Goal: Task Accomplishment & Management: Use online tool/utility

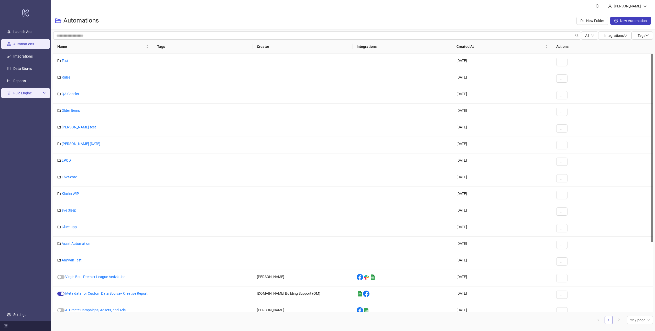
click at [34, 92] on span "Rule Engine" at bounding box center [27, 93] width 28 height 10
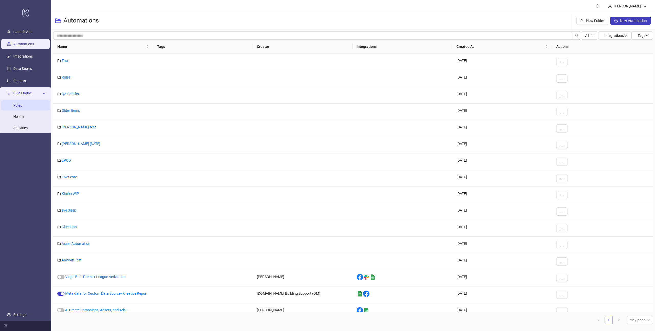
click at [22, 108] on link "Rules" at bounding box center [17, 105] width 9 height 4
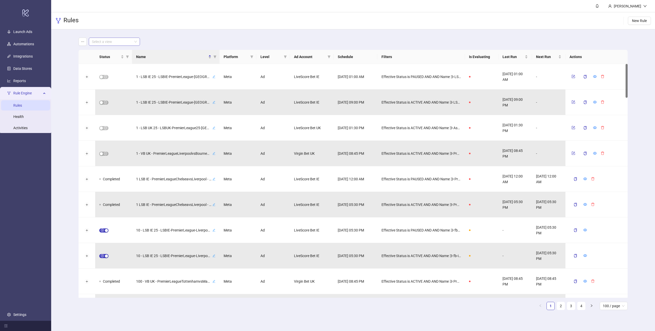
click at [110, 38] on input "search" at bounding box center [112, 42] width 40 height 8
click at [104, 69] on div "Virgin Bet UK" at bounding box center [114, 69] width 43 height 6
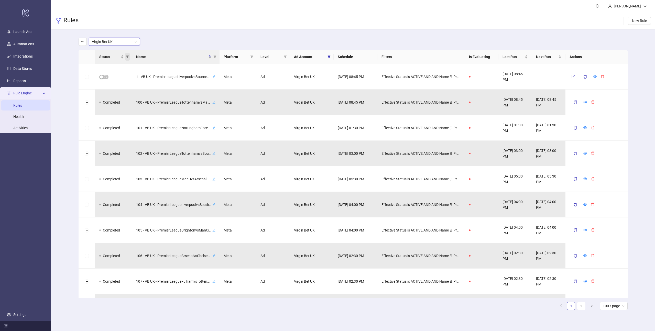
click at [129, 56] on icon "filter" at bounding box center [127, 57] width 3 height 3
click at [93, 81] on span "active" at bounding box center [94, 79] width 12 height 4
click at [127, 106] on button "OK" at bounding box center [123, 106] width 9 height 6
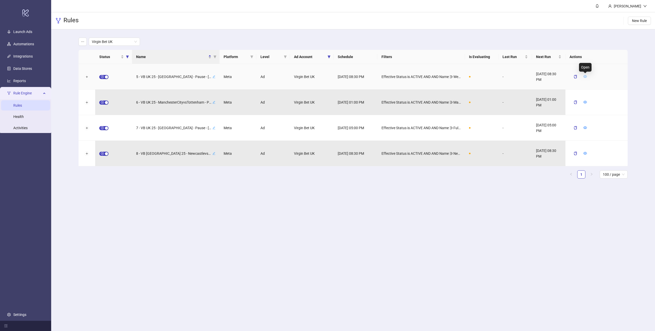
click at [586, 76] on icon "eye" at bounding box center [586, 77] width 4 height 4
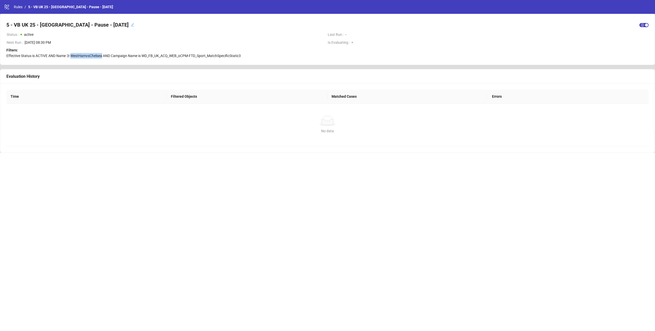
drag, startPoint x: 71, startPoint y: 56, endPoint x: 102, endPoint y: 55, distance: 31.2
click at [102, 55] on span "Effective Status is ACTIVE AND Name ∋ WestHamvsChelsea AND Campaign Name is WD_…" at bounding box center [123, 56] width 234 height 4
copy span "WestHamvsChelsea"
click at [186, 54] on span "Effective Status is ACTIVE AND Name ∋ WestHamvsChelsea AND Campaign Name is WD_…" at bounding box center [123, 56] width 234 height 4
drag, startPoint x: 143, startPoint y: 55, endPoint x: 244, endPoint y: 56, distance: 101.9
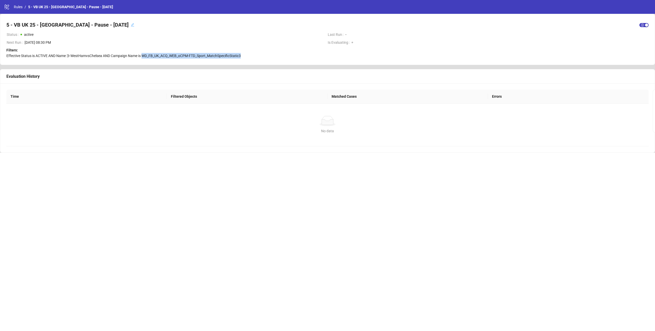
click at [244, 56] on div "Filters: Effective Status is ACTIVE AND Name ∋ WestHamvsChelsea AND Campaign Na…" at bounding box center [327, 52] width 643 height 11
copy span "WD_FB_UK_ACQ_WEB_oCPM-FTD_Sport_MatchSpecificStatic3"
click at [160, 40] on span "[DATE] 08:30 PM" at bounding box center [174, 43] width 299 height 6
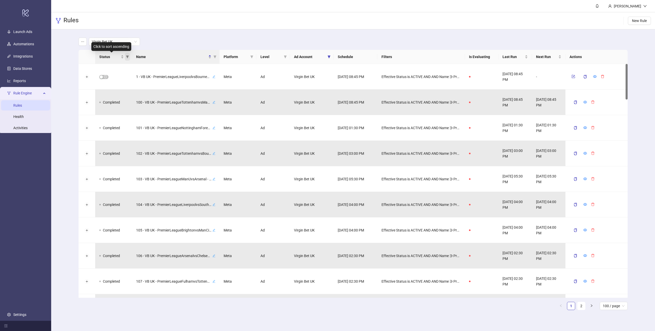
click at [127, 57] on icon "filter" at bounding box center [127, 57] width 3 height 3
click at [88, 79] on span "active" at bounding box center [94, 79] width 12 height 4
click at [124, 107] on span "OK" at bounding box center [123, 106] width 5 height 4
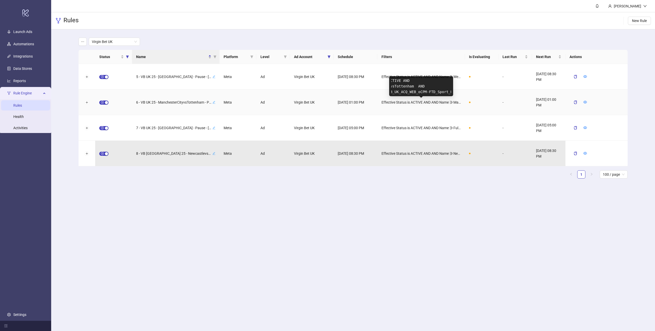
scroll to position [0, 89]
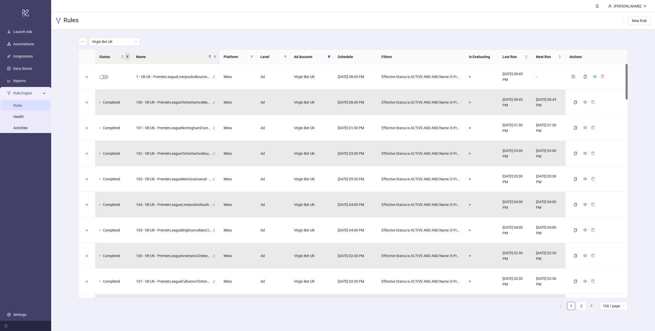
click at [127, 56] on icon "filter" at bounding box center [127, 57] width 3 height 3
click at [87, 82] on label at bounding box center [85, 80] width 4 height 6
click at [126, 105] on span "OK" at bounding box center [123, 106] width 5 height 4
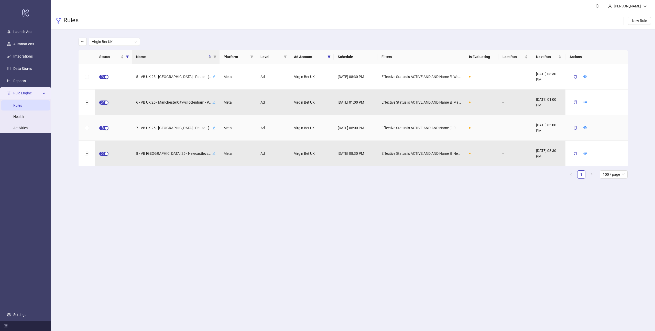
click at [426, 127] on span "Effective Status is ACTIVE AND AND Name ∋ FulhamvsManchesterUnited AND AND Camp…" at bounding box center [421, 128] width 79 height 6
drag, startPoint x: 439, startPoint y: 112, endPoint x: 435, endPoint y: 112, distance: 3.1
click at [435, 112] on pre "Effective Status is ACTIVE AND Name ∋ FulhamvsManchesterUnited AND Campaign Nam…" at bounding box center [421, 111] width 60 height 17
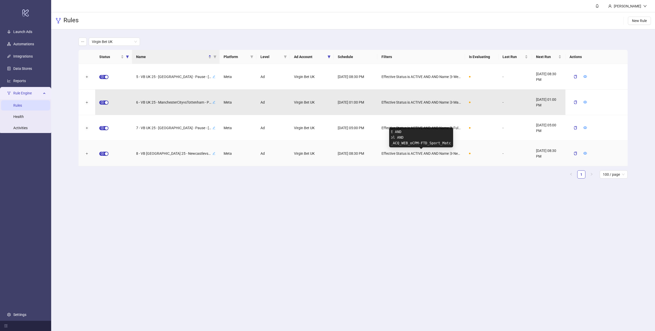
scroll to position [0, 0]
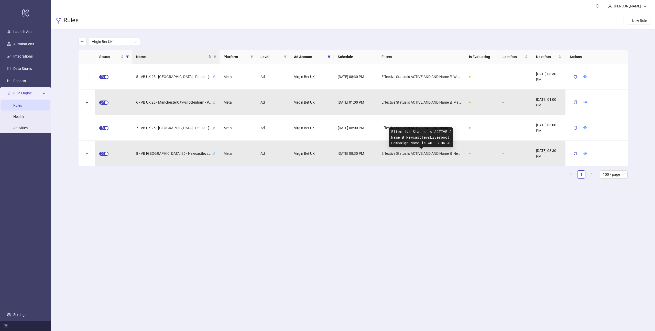
click at [403, 184] on main "Virgin Bet UK Status Name Platform Level Ad Account Schedule Filters Is Evaluat…" at bounding box center [353, 110] width 558 height 162
click at [127, 41] on span "Virgin Bet UK" at bounding box center [114, 42] width 45 height 8
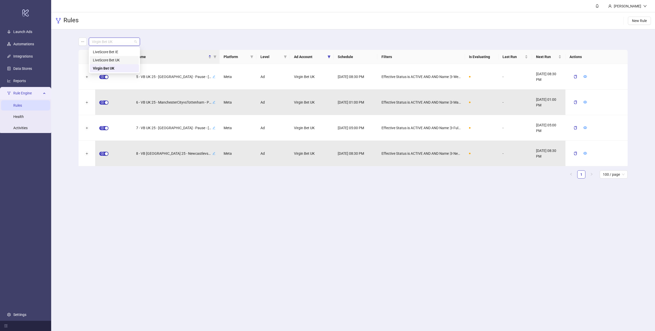
click at [111, 59] on div "LiveScore Bet UK" at bounding box center [114, 60] width 43 height 6
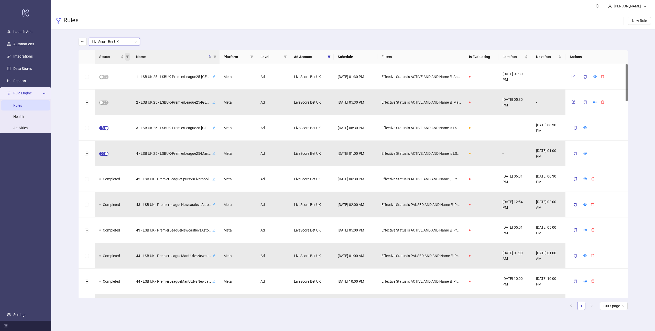
click at [128, 57] on icon "filter" at bounding box center [127, 56] width 3 height 3
click at [124, 106] on span "OK" at bounding box center [123, 106] width 5 height 4
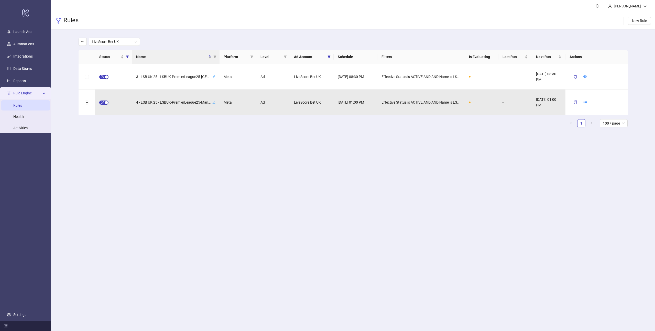
click at [247, 32] on main "LiveScore Bet UK Status Name Platform Level Ad Account Schedule Filters Is Eval…" at bounding box center [353, 84] width 558 height 110
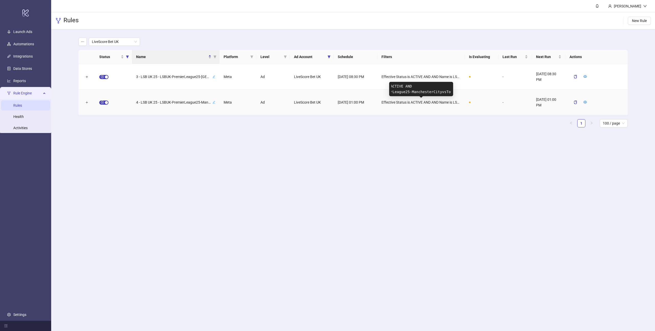
scroll to position [0, 59]
click at [396, 112] on div "Effective Status is ACTIVE AND AND Name is LSBUK-PremierLeague25-ManchesterCity…" at bounding box center [422, 103] width 88 height 26
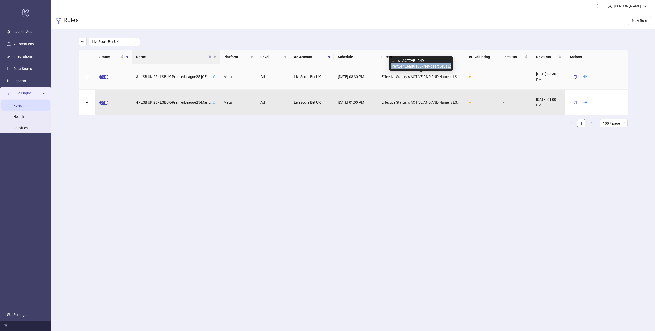
scroll to position [0, 48]
drag, startPoint x: 398, startPoint y: 66, endPoint x: 452, endPoint y: 66, distance: 54.0
click at [452, 66] on div "Effective Status is ACTIVE AND Name is LSBUK-PremierLeague25-NewcastlevsLiverpo…" at bounding box center [421, 63] width 64 height 14
copy pre "LSBUK-PremierLeague25-NewcastlevsLiverpool"
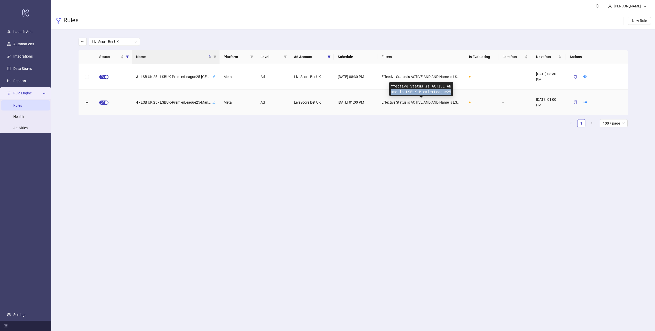
scroll to position [0, 0]
drag, startPoint x: 451, startPoint y: 92, endPoint x: 409, endPoint y: 91, distance: 42.5
click at [409, 91] on pre "Effective Status is ACTIVE AND Name is LSBUK-PremierLeague25-ManchesterCityvsTo…" at bounding box center [421, 88] width 60 height 11
copy pre "LSBUK-PremierLeague25-ManchesterCityvsTottenham"
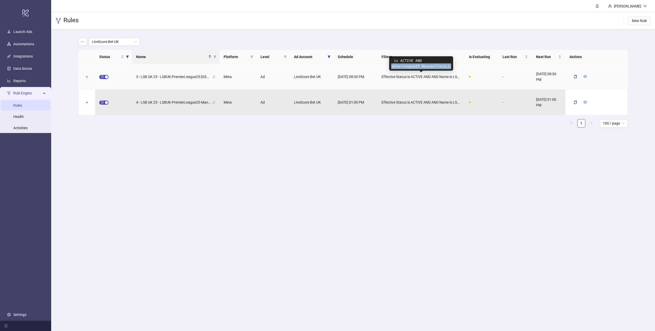
scroll to position [0, 48]
drag, startPoint x: 409, startPoint y: 66, endPoint x: 452, endPoint y: 66, distance: 43.0
click at [452, 66] on div "Effective Status is ACTIVE AND Name is LSBUK-PremierLeague25-NewcastlevsLiverpo…" at bounding box center [421, 63] width 64 height 14
copy pre "LSBUK-PremierLeague25-NewcastlevsLiverpool"
click at [124, 41] on span "LiveScore Bet UK" at bounding box center [114, 42] width 45 height 8
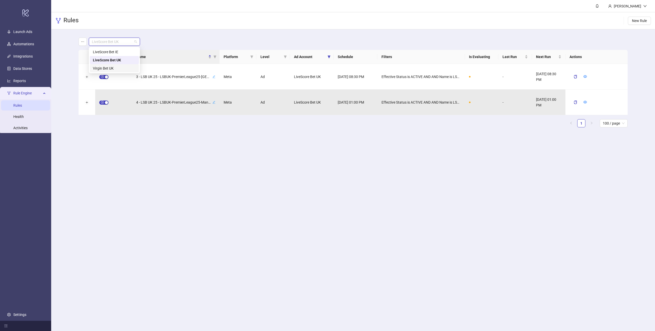
click at [110, 70] on div "Virgin Bet UK" at bounding box center [114, 69] width 43 height 6
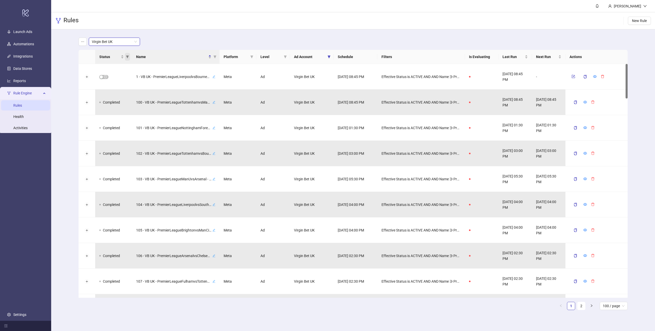
click at [127, 56] on icon "filter" at bounding box center [127, 57] width 3 height 3
click at [125, 105] on span "OK" at bounding box center [123, 106] width 5 height 4
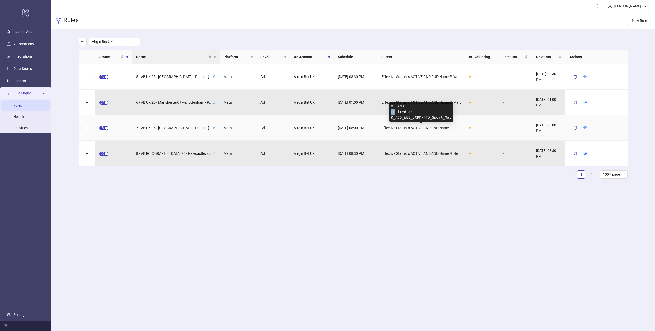
scroll to position [0, 25]
drag, startPoint x: 407, startPoint y: 111, endPoint x: 432, endPoint y: 112, distance: 25.4
click at [432, 112] on pre "Effective Status is ACTIVE AND Name ∋ FulhamvsManchesterUnited AND Campaign Nam…" at bounding box center [421, 111] width 60 height 17
copy pre "FulhamvsManchesterUnited"
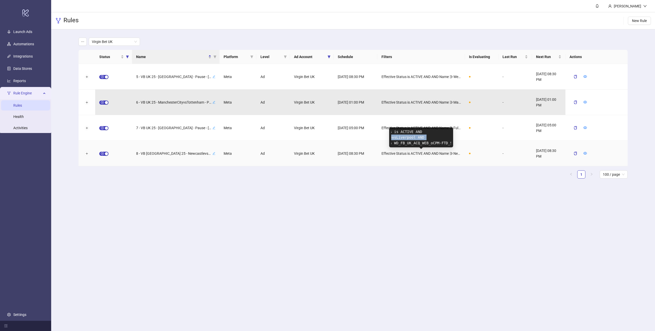
scroll to position [0, 37]
drag, startPoint x: 406, startPoint y: 137, endPoint x: 413, endPoint y: 139, distance: 7.5
click at [413, 139] on pre "Effective Status is ACTIVE AND Name ∋ NewcastlevsLiverpool AND Campaign Name is…" at bounding box center [421, 137] width 60 height 17
copy pre "NewcastlevsLiverpool"
